Goal: Transaction & Acquisition: Purchase product/service

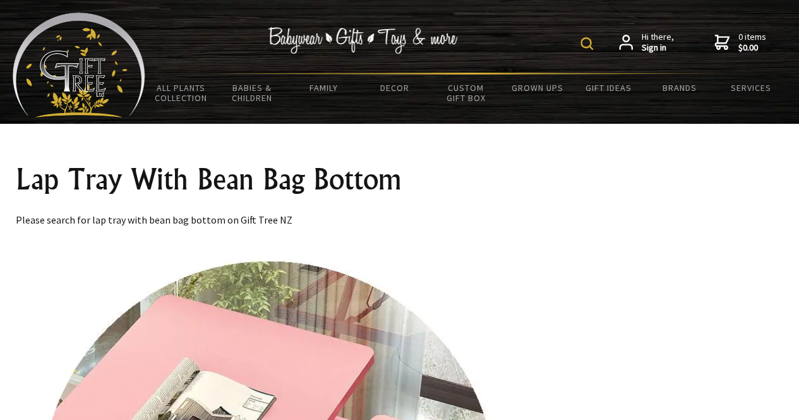
click at [589, 44] on img at bounding box center [586, 43] width 13 height 13
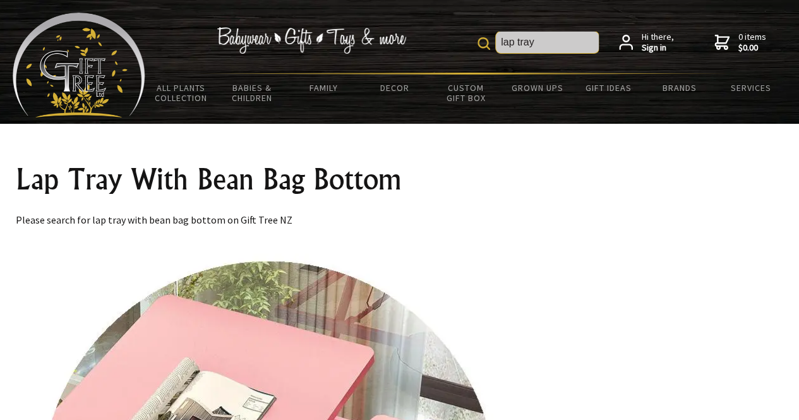
type input "lap tray"
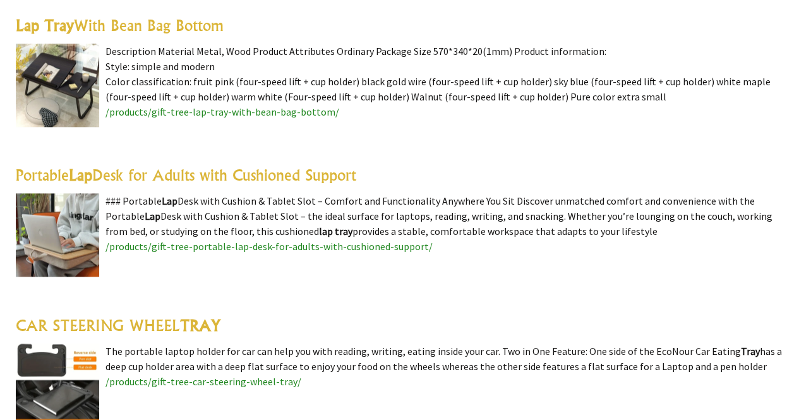
scroll to position [683, 0]
click at [117, 172] on link "Portable Lap Desk for Adults with Cushioned Support" at bounding box center [186, 175] width 340 height 19
